Goal: Task Accomplishment & Management: Use online tool/utility

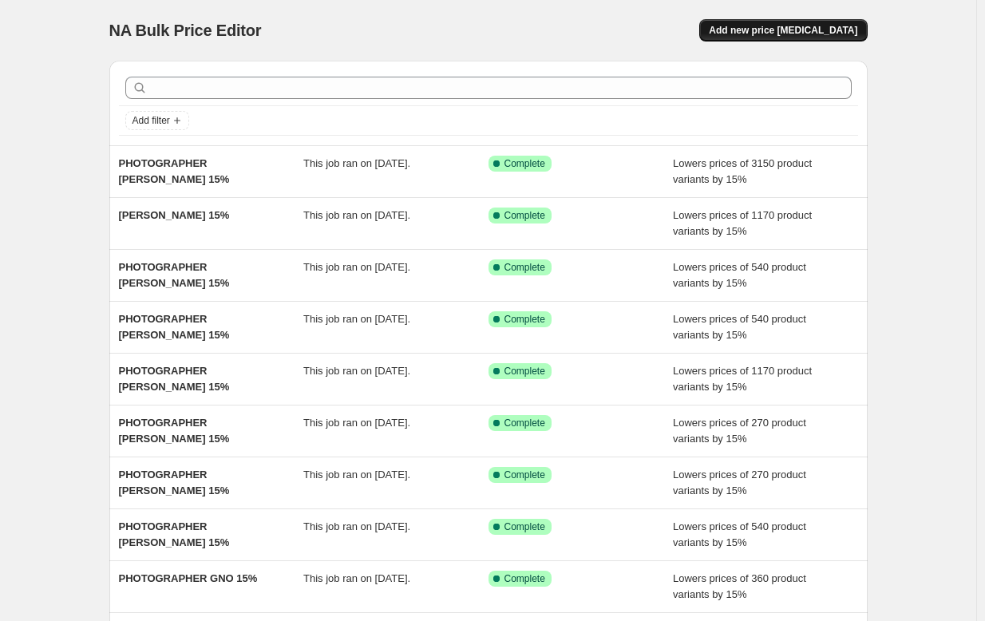
click at [782, 36] on span "Add new price [MEDICAL_DATA]" at bounding box center [783, 30] width 149 height 13
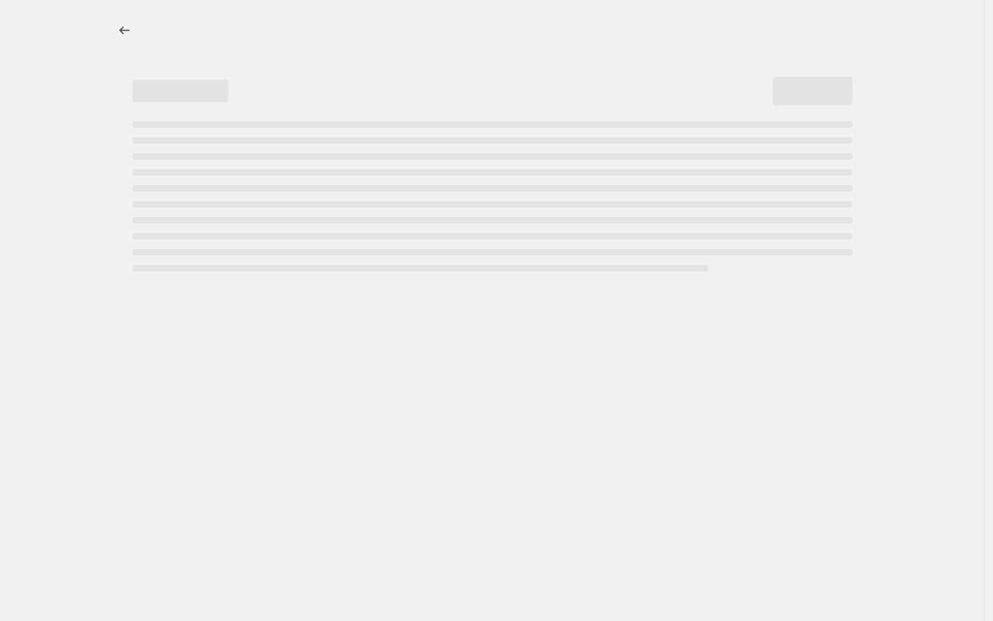
select select "percentage"
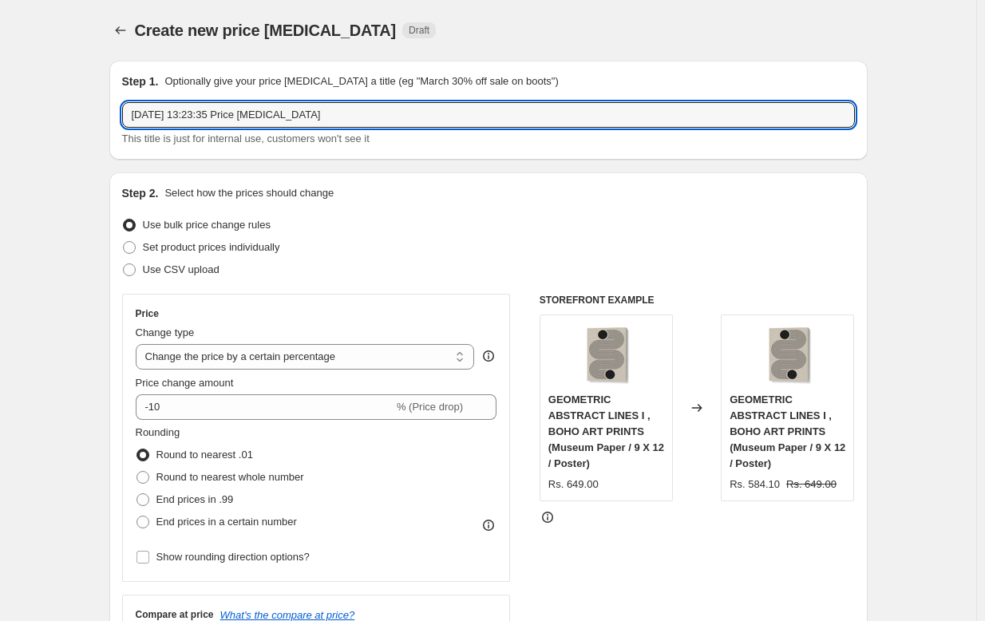
drag, startPoint x: 361, startPoint y: 116, endPoint x: 84, endPoint y: 96, distance: 277.8
paste input "[PERSON_NAME]"
type input "[PERSON_NAME] 15%"
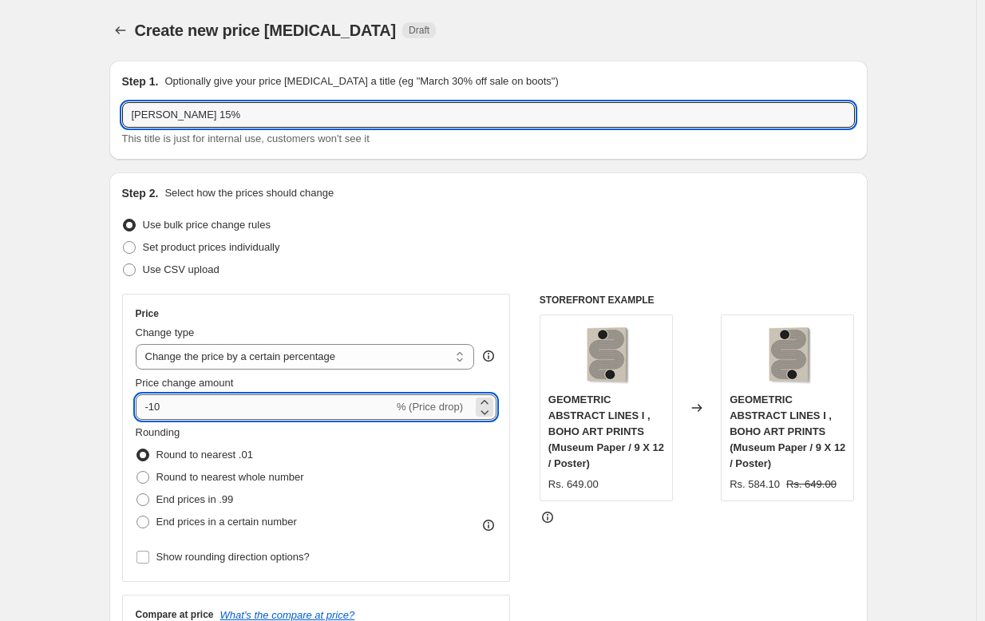
click at [254, 410] on input "-10" at bounding box center [265, 407] width 258 height 26
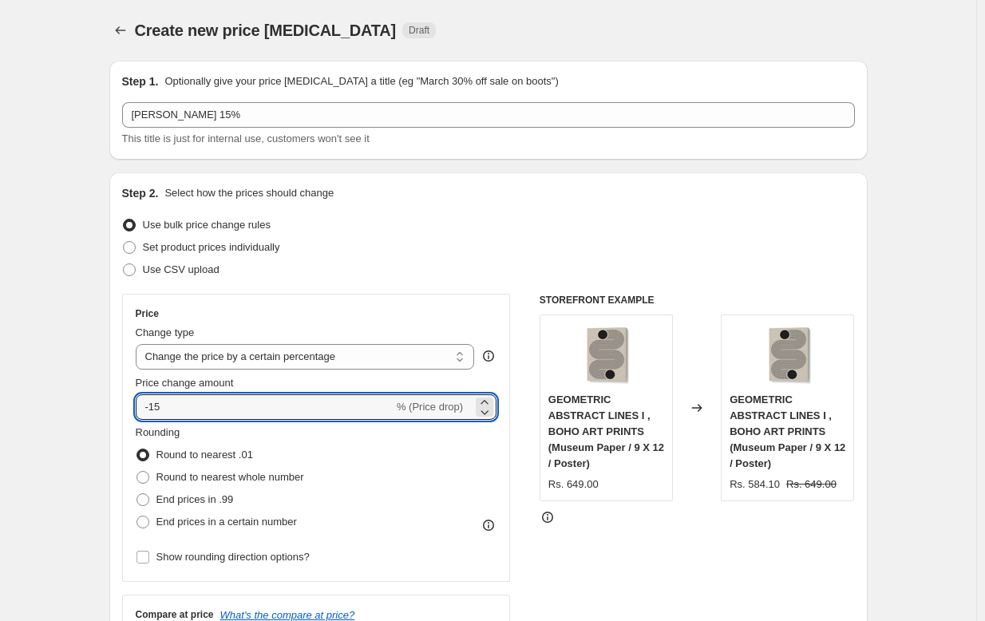
type input "-15"
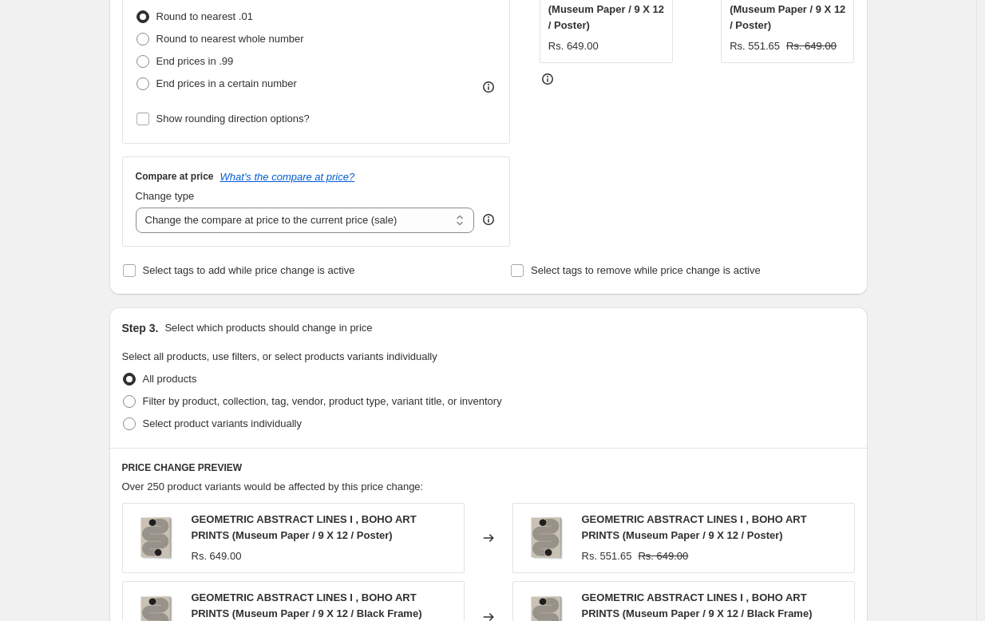
scroll to position [450, 0]
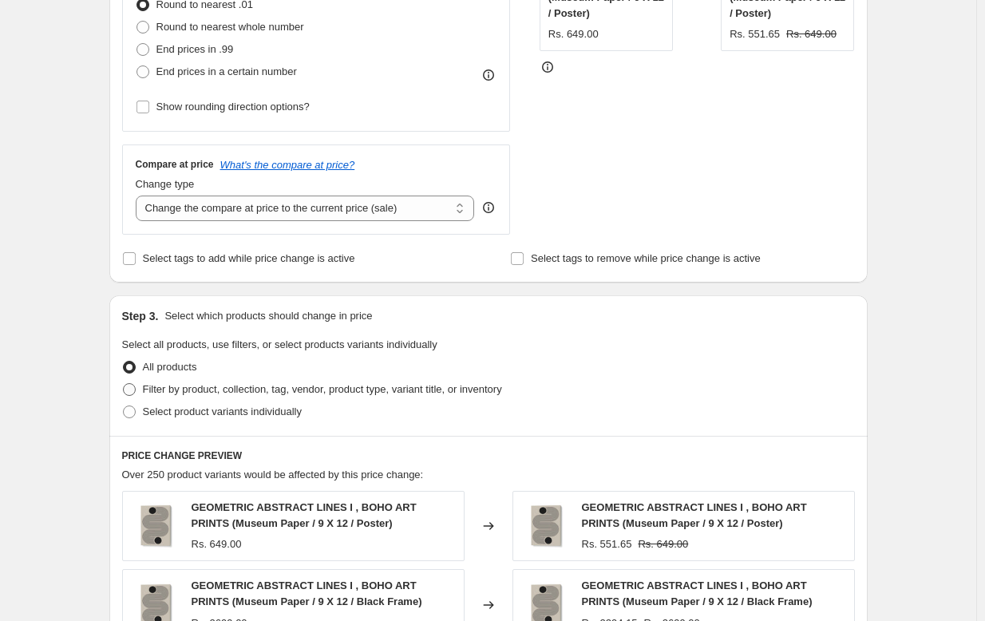
click at [181, 382] on span "Filter by product, collection, tag, vendor, product type, variant title, or inv…" at bounding box center [322, 390] width 359 height 16
click at [124, 383] on input "Filter by product, collection, tag, vendor, product type, variant title, or inv…" at bounding box center [123, 383] width 1 height 1
radio input "true"
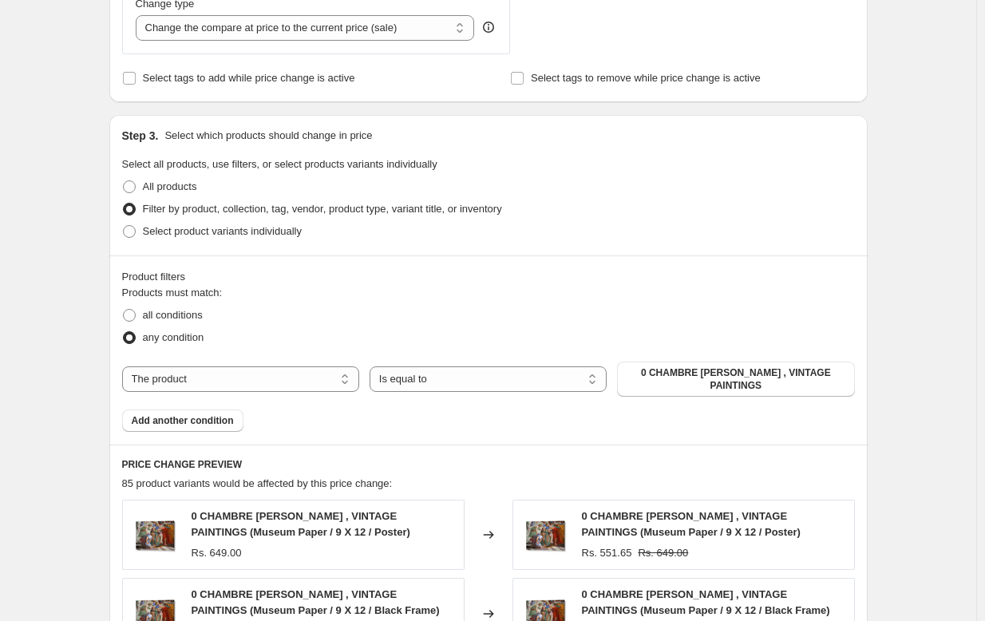
scroll to position [650, 0]
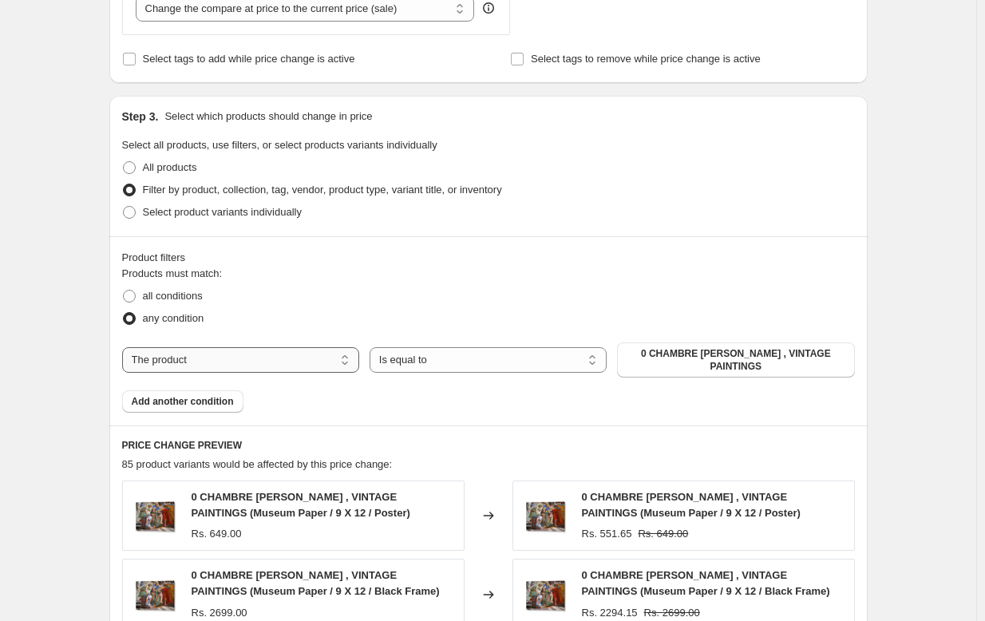
click at [254, 356] on select "The product The product's collection The product's tag The product's vendor The…" at bounding box center [240, 360] width 237 height 26
select select "collection"
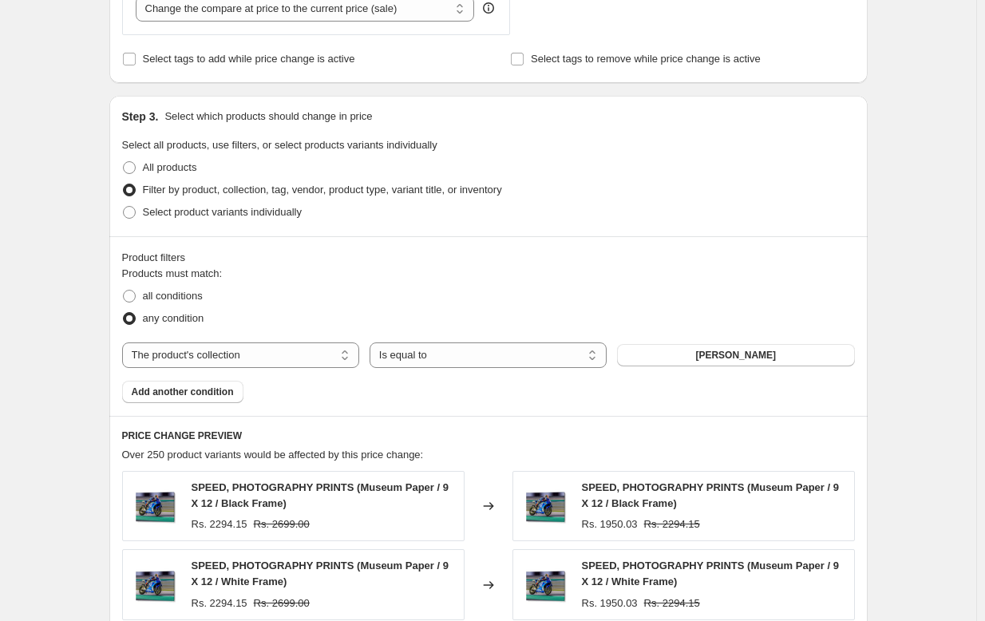
click at [734, 354] on span "[PERSON_NAME]" at bounding box center [735, 355] width 81 height 13
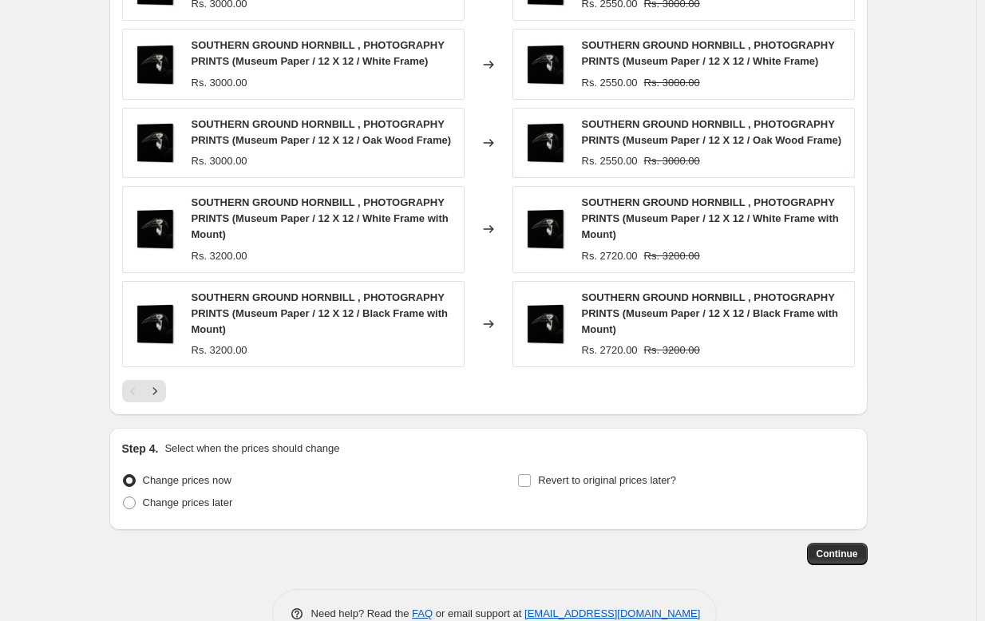
scroll to position [1210, 0]
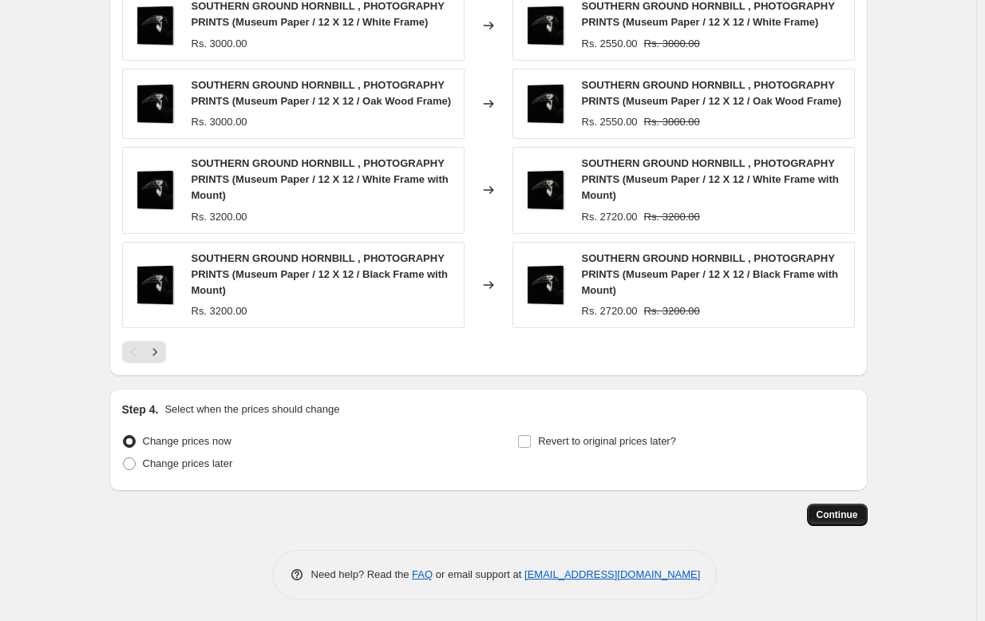
click at [847, 513] on span "Continue" at bounding box center [838, 515] width 42 height 13
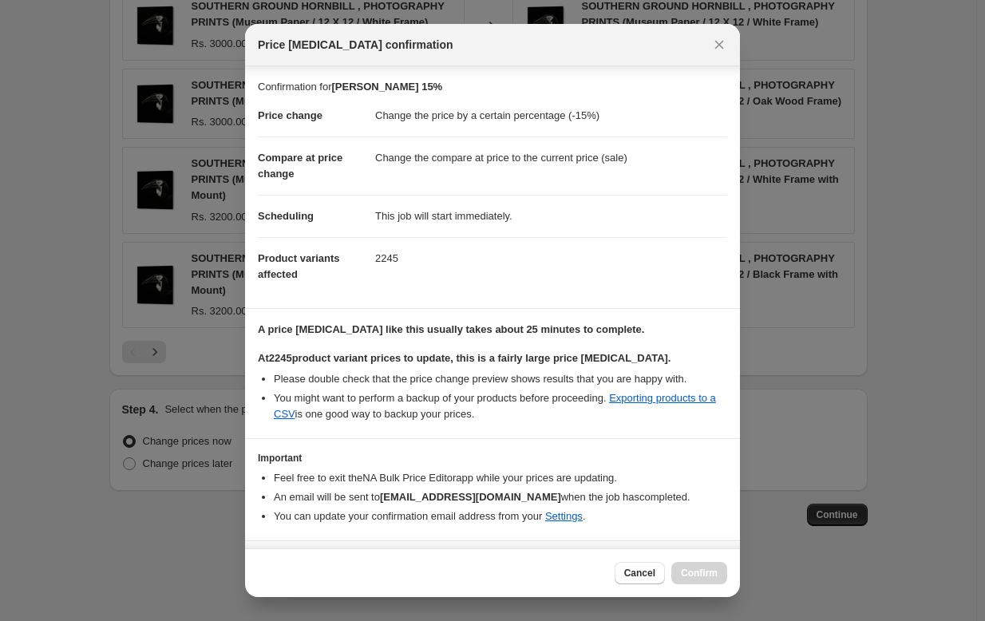
scroll to position [55, 0]
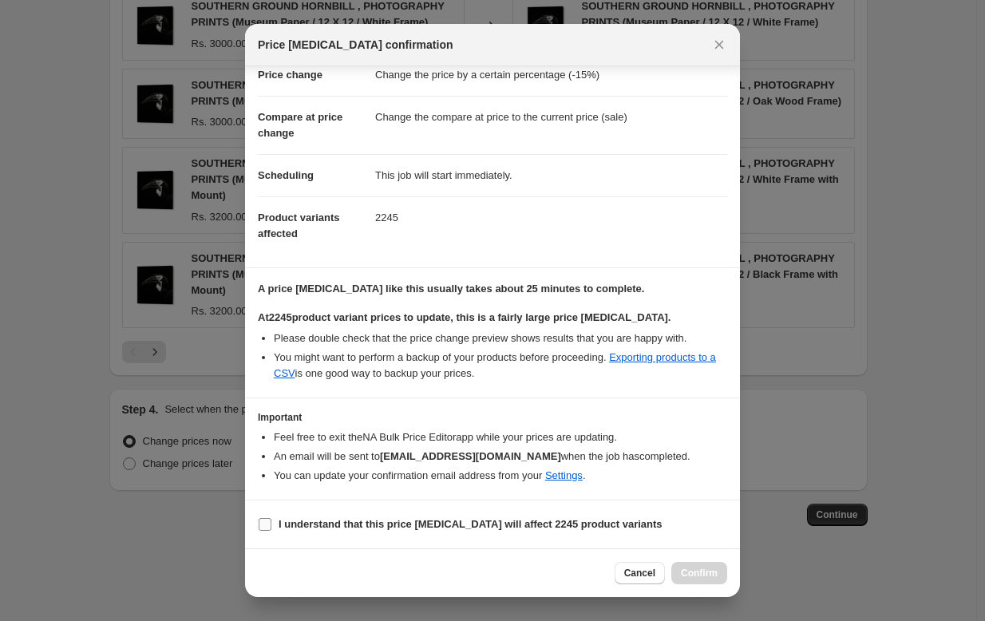
click at [477, 525] on b "I understand that this price [MEDICAL_DATA] will affect 2245 product variants" at bounding box center [471, 524] width 384 height 12
click at [271, 525] on input "I understand that this price [MEDICAL_DATA] will affect 2245 product variants" at bounding box center [265, 524] width 13 height 13
checkbox input "true"
click at [694, 569] on span "Confirm" at bounding box center [699, 573] width 37 height 13
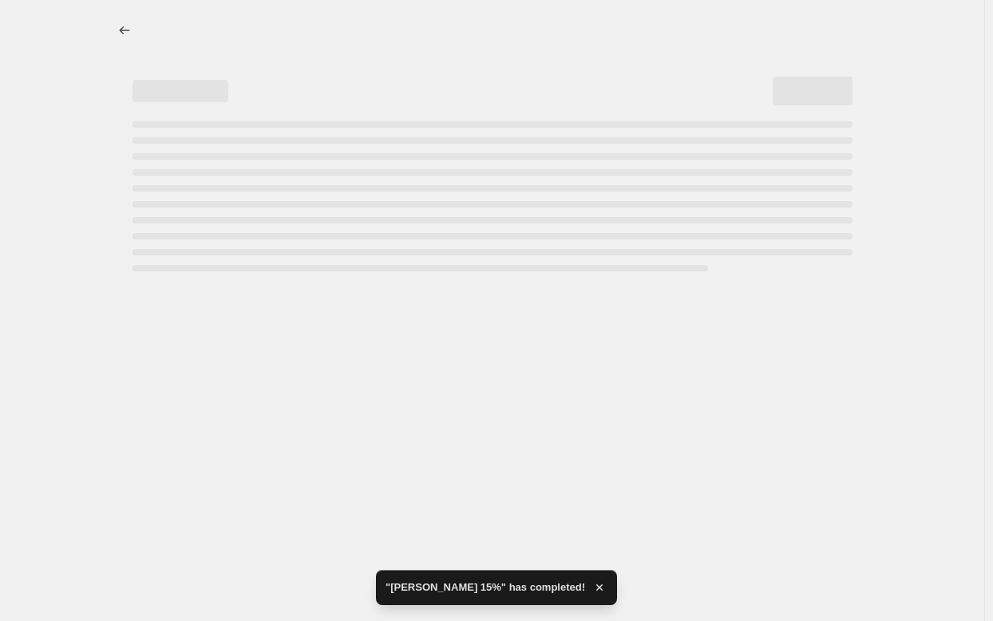
select select "percentage"
select select "collection"
